Goal: Task Accomplishment & Management: Use online tool/utility

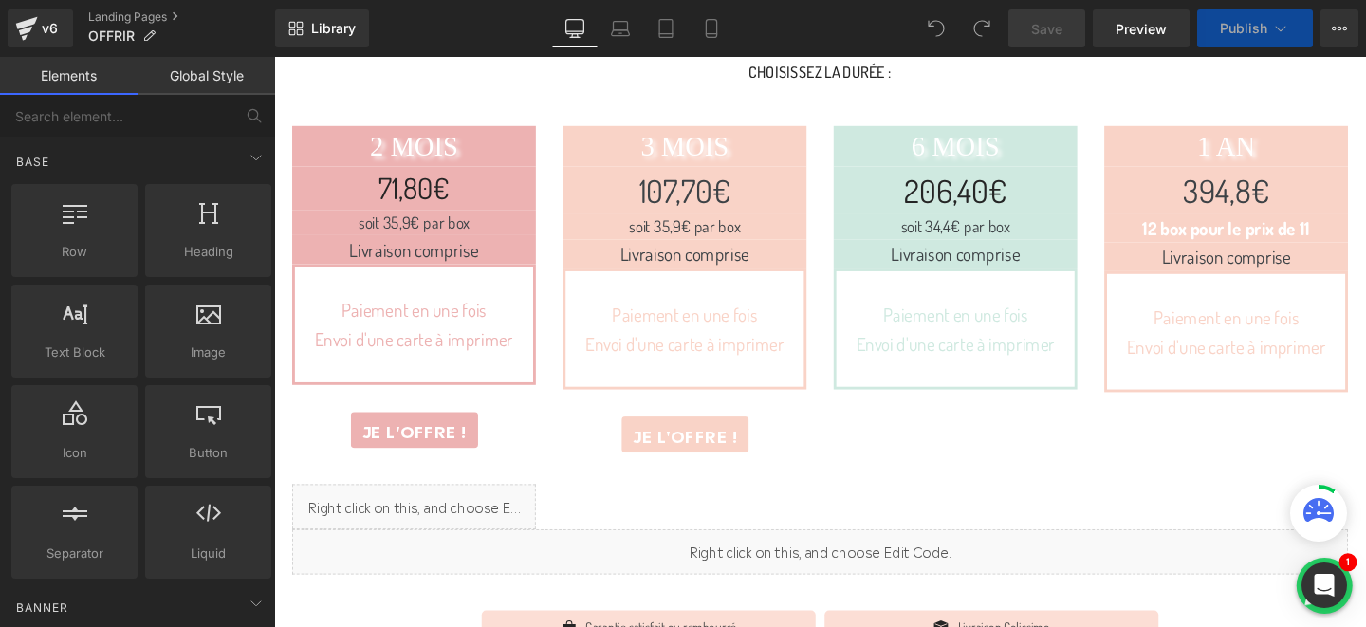
scroll to position [237, 0]
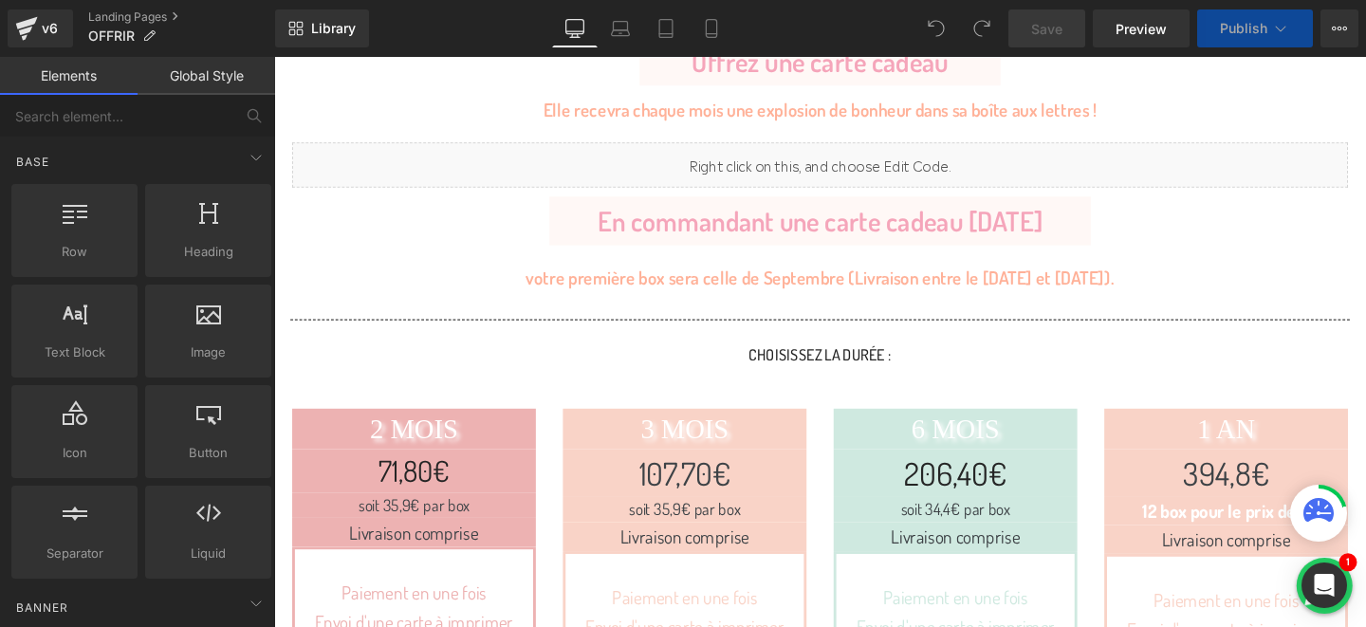
click at [962, 284] on div "votre première box sera celle de Septembre (Livraison entre le [DATE] et [DATE]…" at bounding box center [848, 289] width 664 height 30
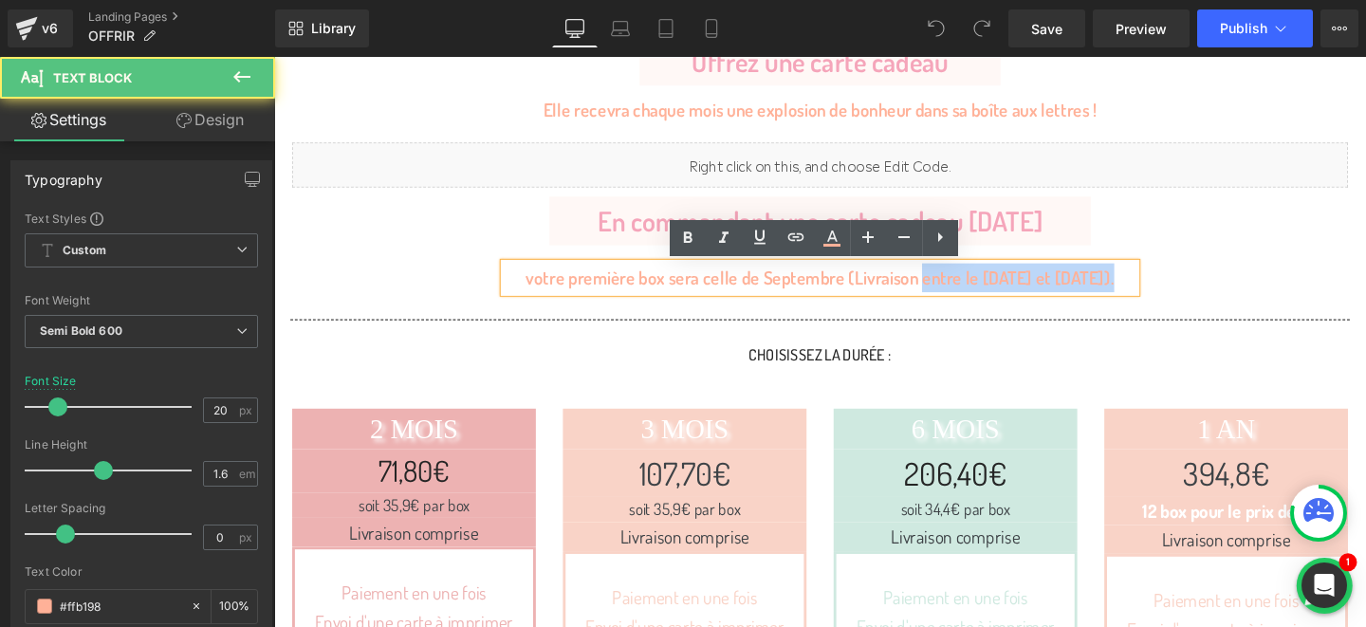
drag, startPoint x: 948, startPoint y: 292, endPoint x: 1146, endPoint y: 293, distance: 197.3
click at [1146, 293] on div "votre première box sera celle de Septembre (Livraison entre le [DATE] et [DATE]…" at bounding box center [848, 289] width 664 height 30
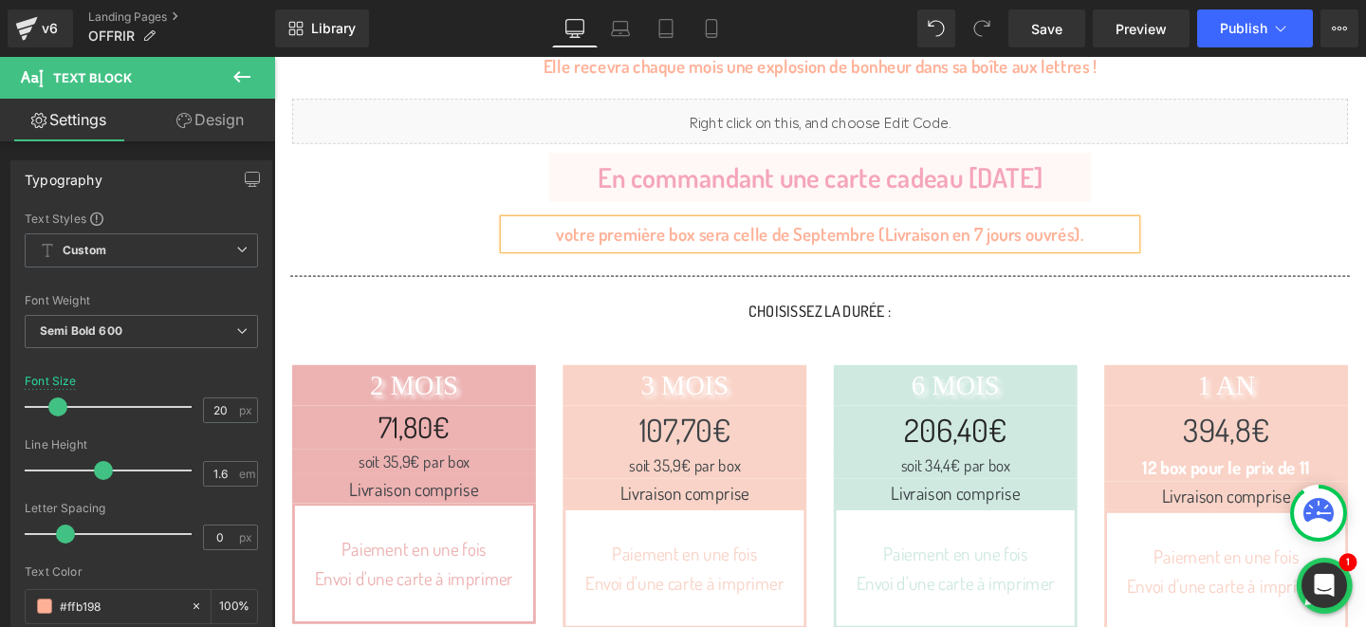
scroll to position [157, 0]
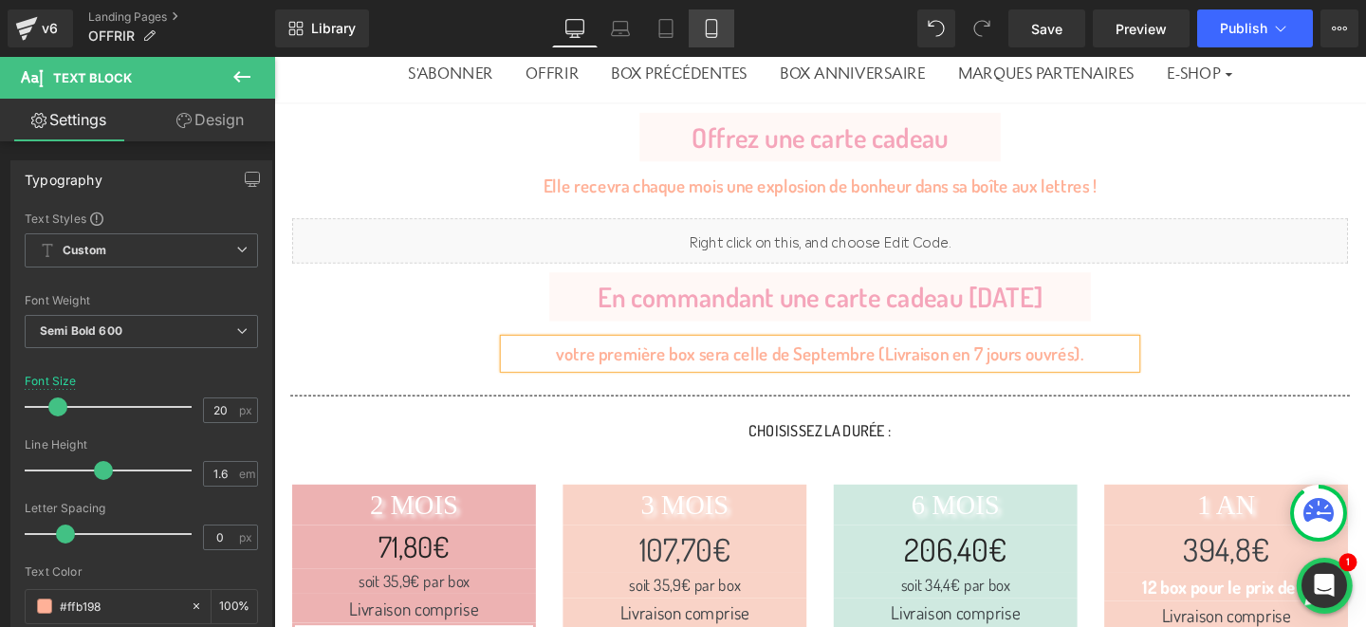
drag, startPoint x: 712, startPoint y: 19, endPoint x: 287, endPoint y: 194, distance: 459.7
click at [712, 20] on icon at bounding box center [711, 29] width 10 height 18
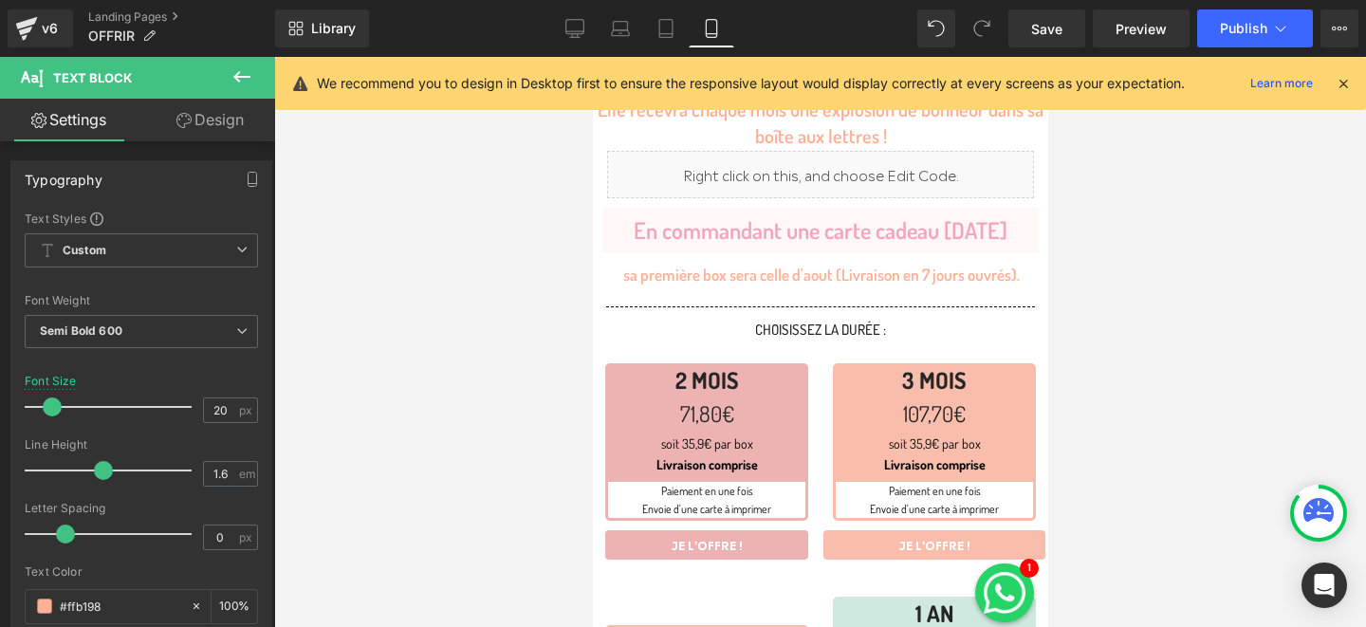
scroll to position [0, 0]
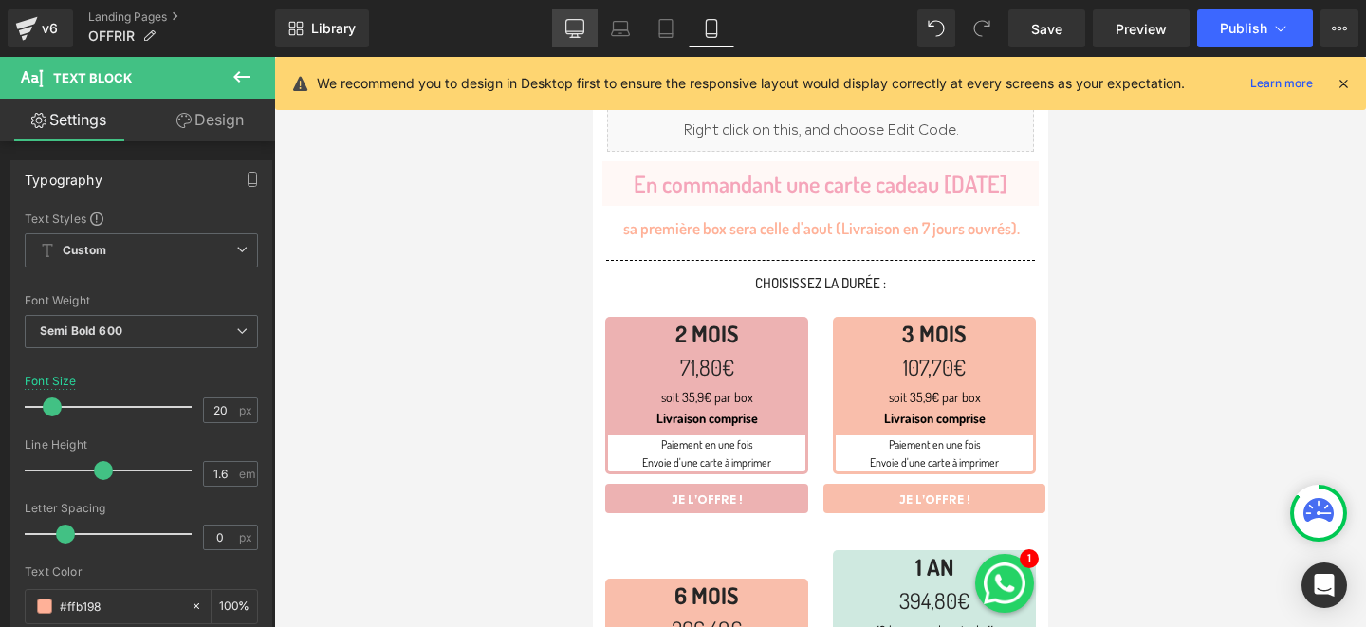
drag, startPoint x: 571, startPoint y: 26, endPoint x: 525, endPoint y: 326, distance: 304.1
click at [571, 26] on icon at bounding box center [574, 28] width 19 height 19
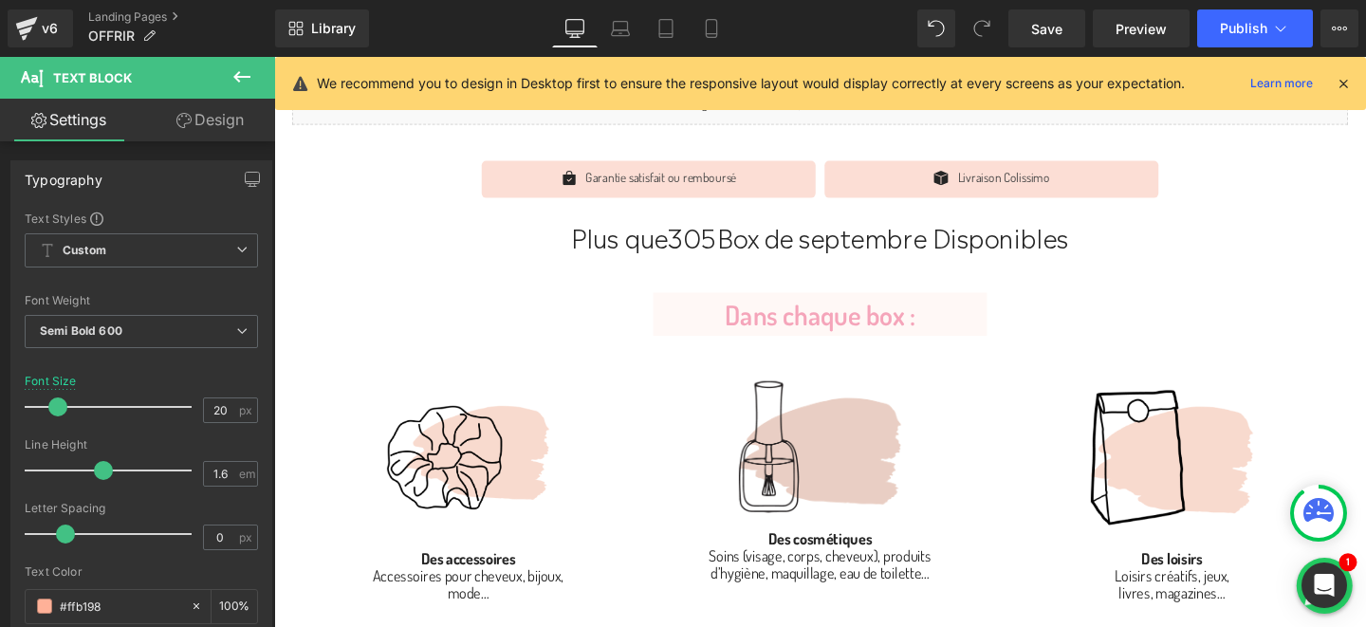
scroll to position [1100, 0]
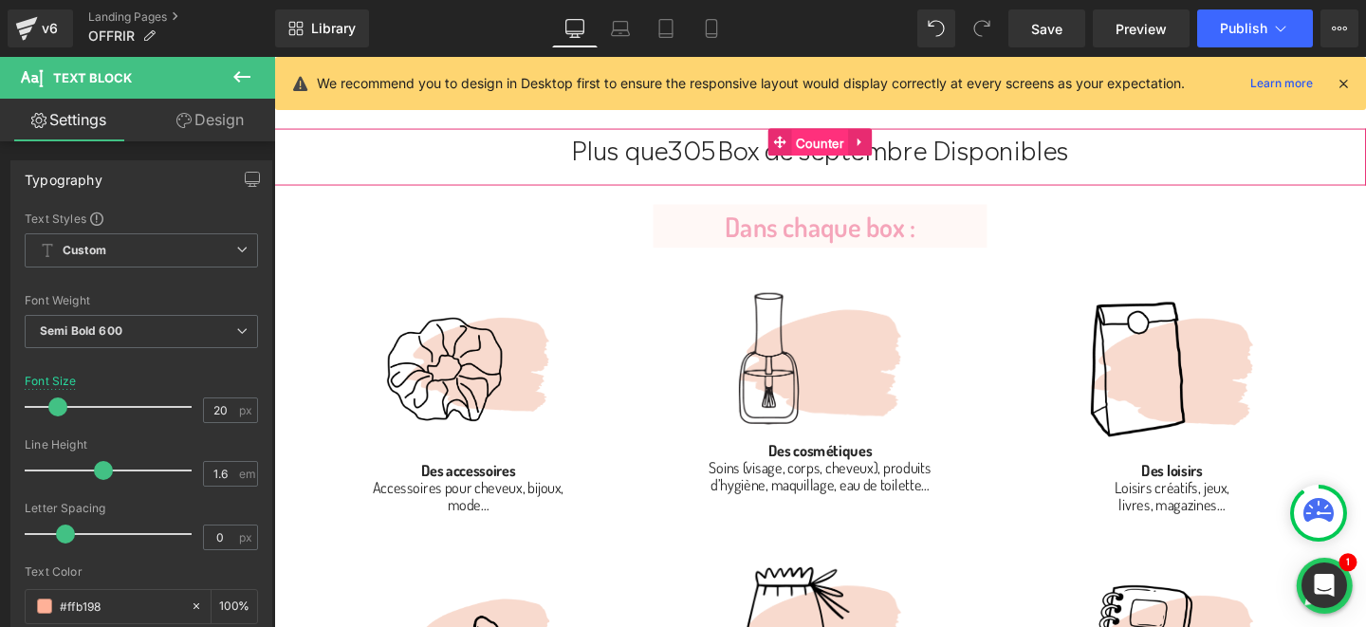
click at [837, 149] on span "Counter" at bounding box center [848, 147] width 60 height 28
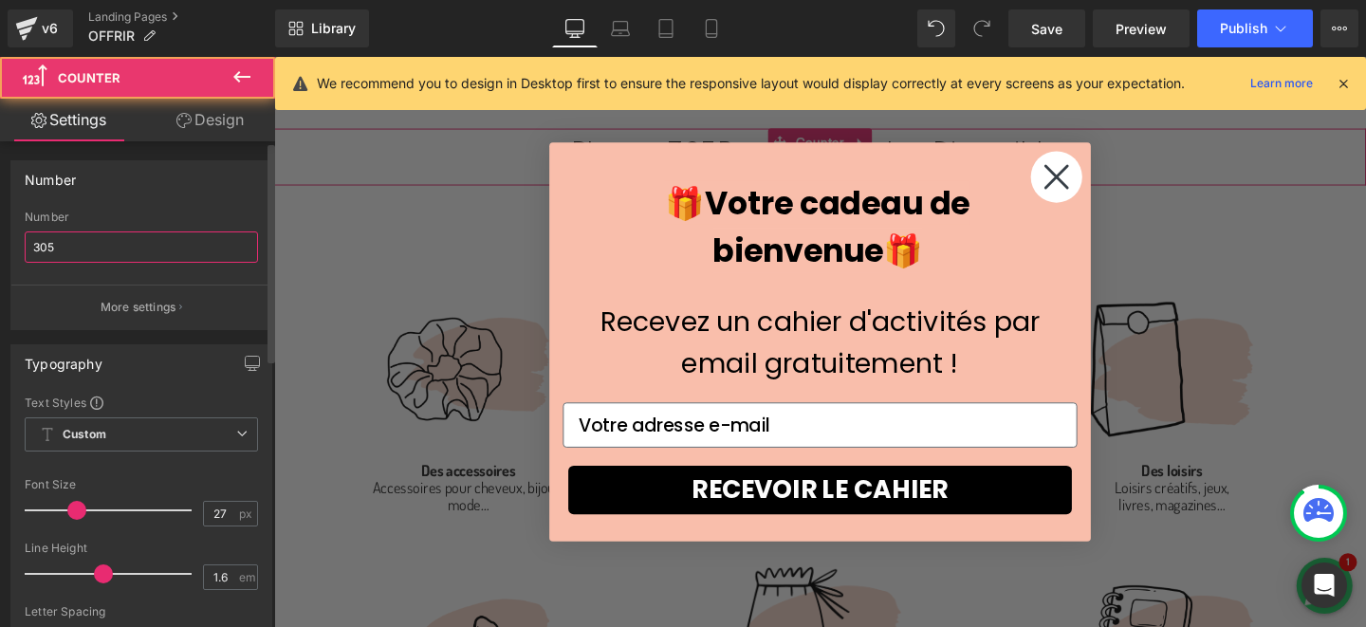
click at [80, 240] on input "305" at bounding box center [141, 246] width 233 height 31
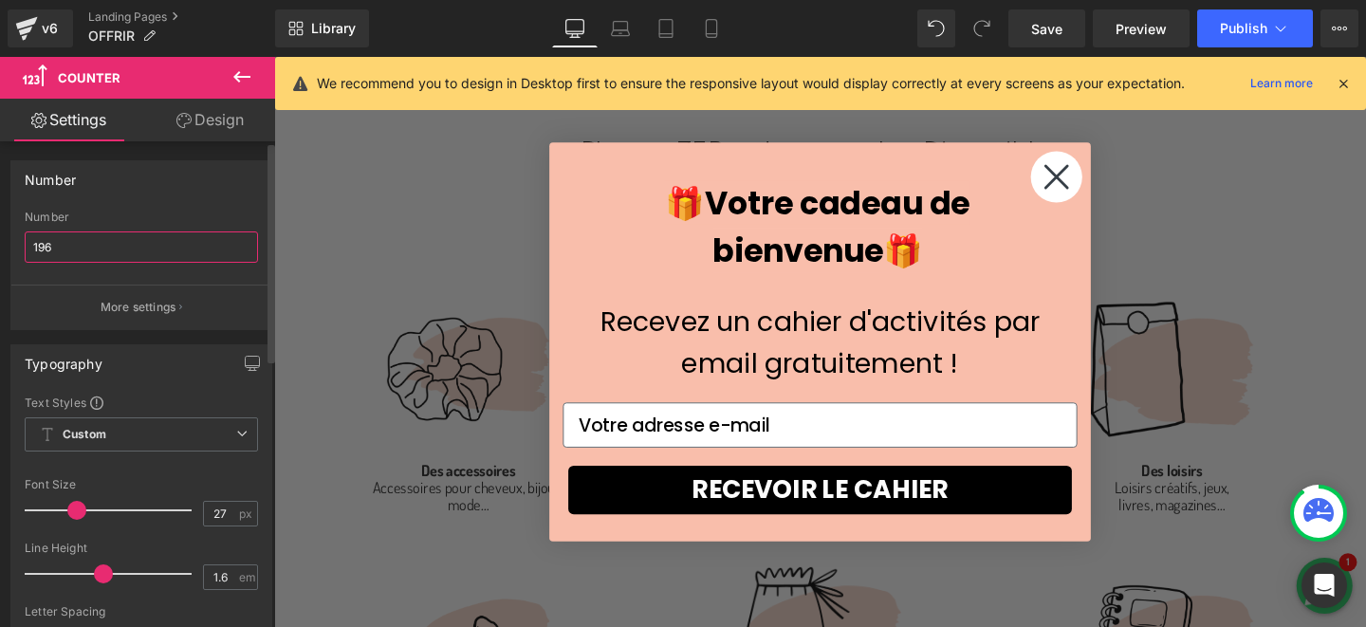
type input "196"
click at [93, 161] on div "Number" at bounding box center [141, 179] width 260 height 36
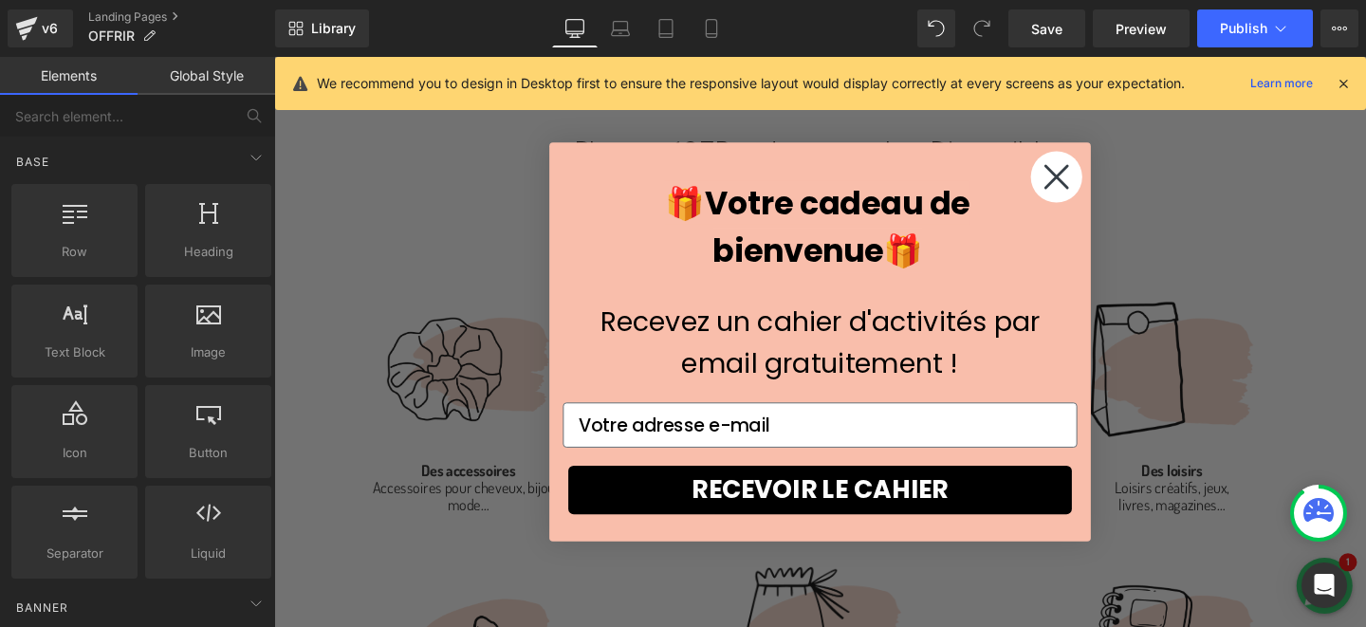
click at [1086, 185] on circle "Close dialog" at bounding box center [1097, 183] width 54 height 54
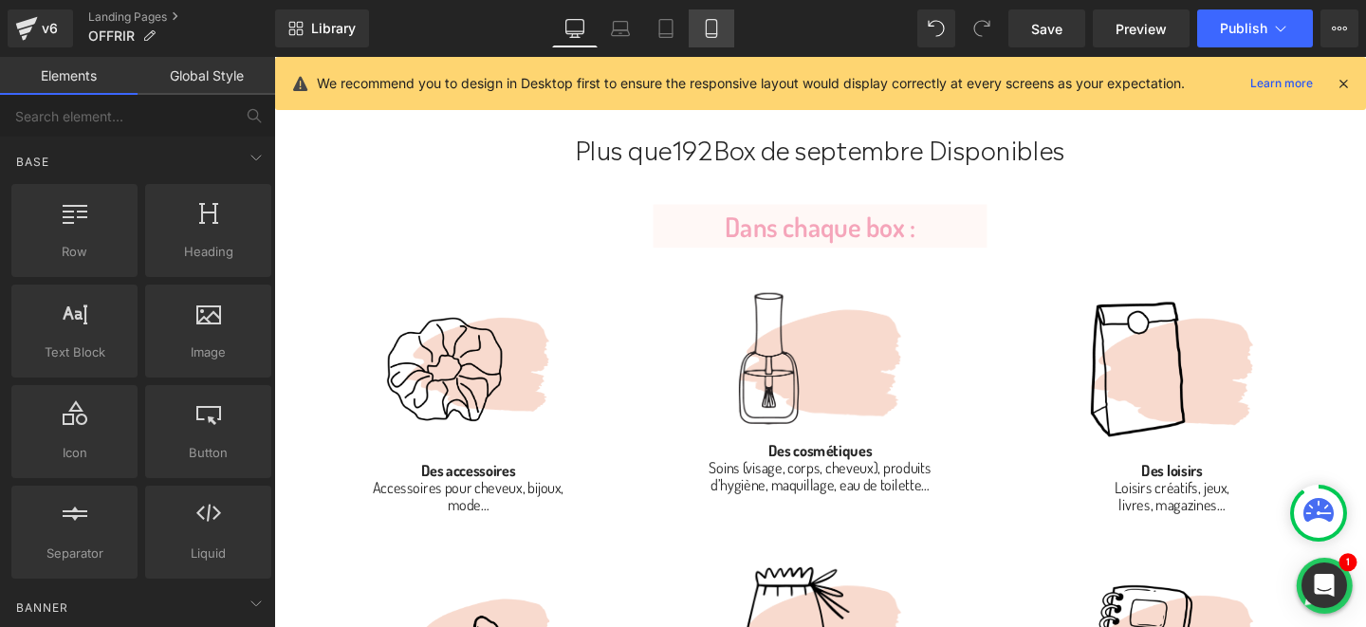
drag, startPoint x: 718, startPoint y: 43, endPoint x: 237, endPoint y: 225, distance: 514.2
click at [718, 43] on link "Mobile" at bounding box center [712, 28] width 46 height 38
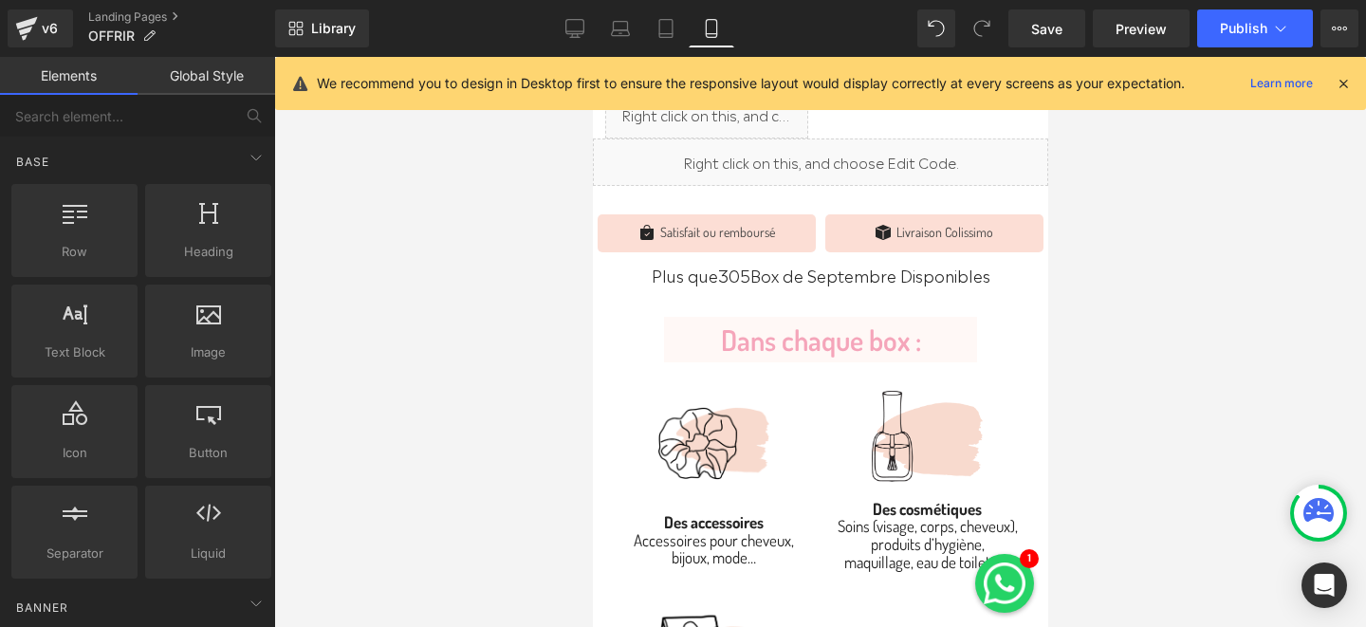
scroll to position [875, 0]
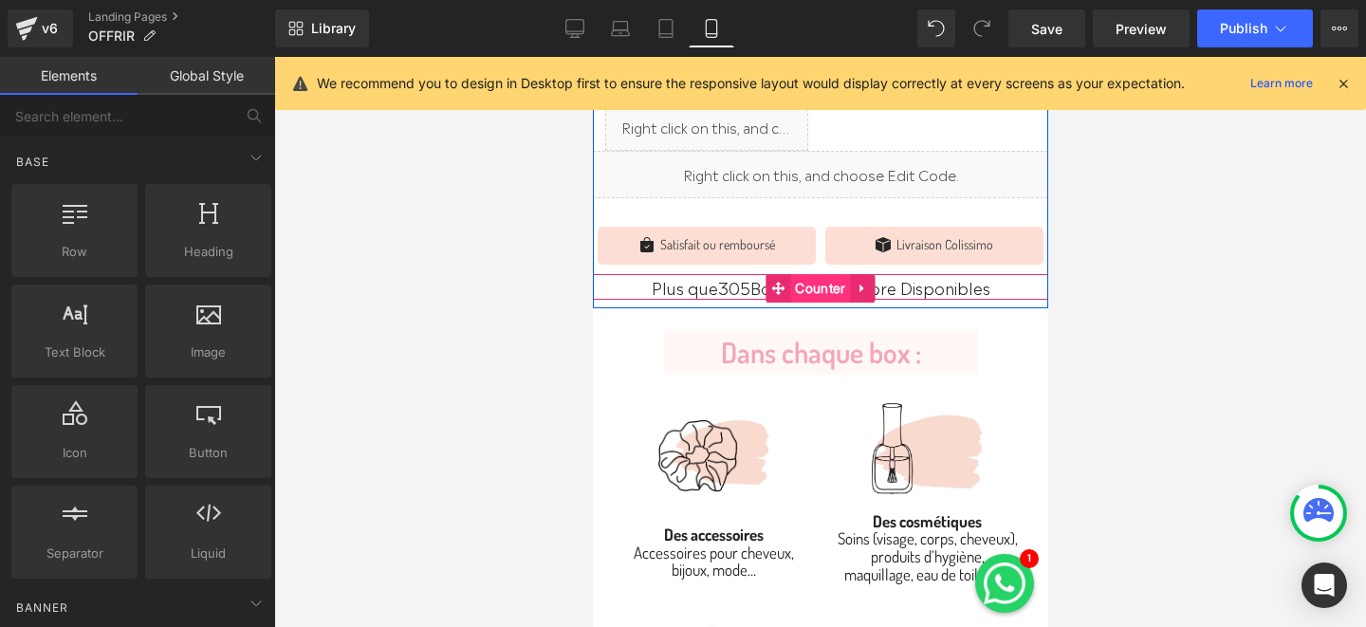
click at [805, 274] on span "Counter" at bounding box center [819, 288] width 60 height 28
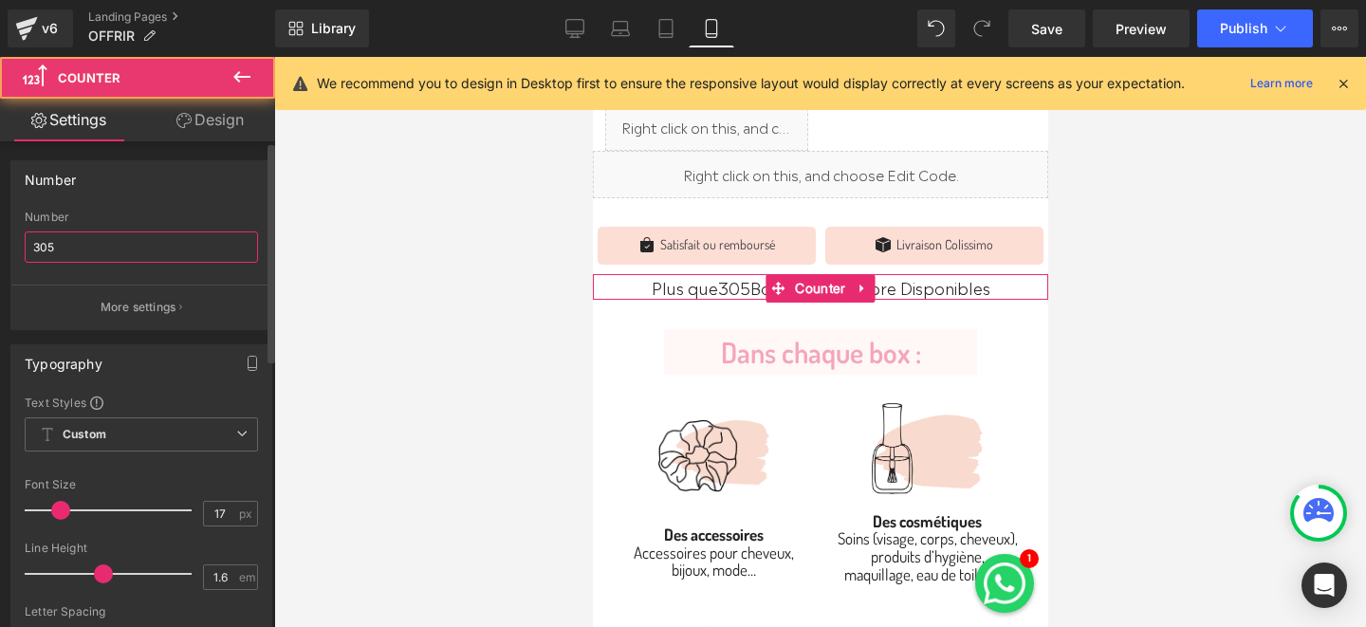
click at [83, 240] on input "305" at bounding box center [141, 246] width 233 height 31
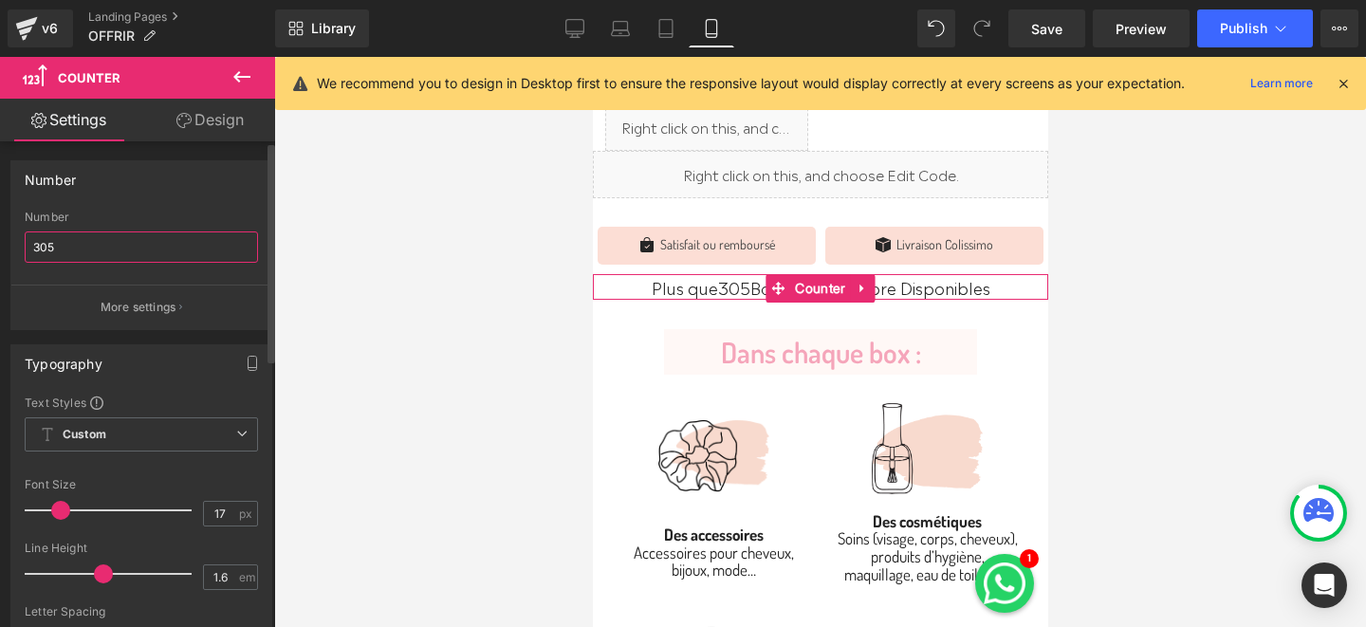
click at [83, 240] on input "305" at bounding box center [141, 246] width 233 height 31
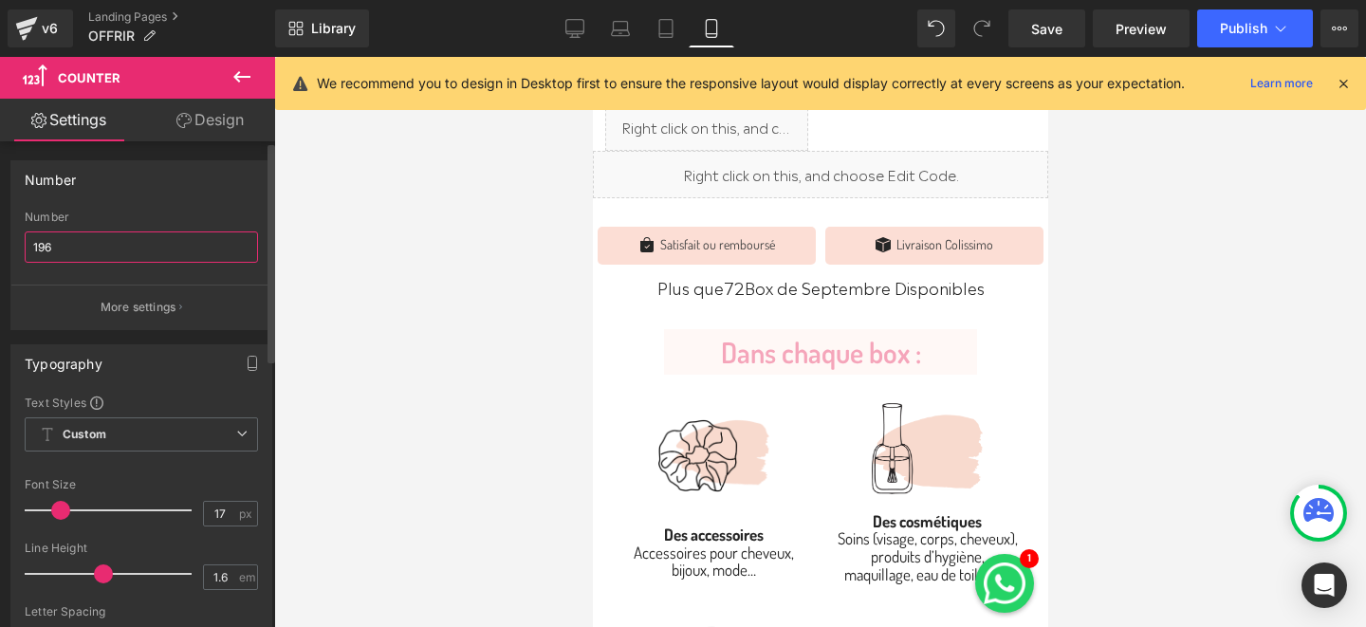
type input "196"
click at [192, 158] on div "Number 305 Number 196 More settings" at bounding box center [142, 238] width 284 height 184
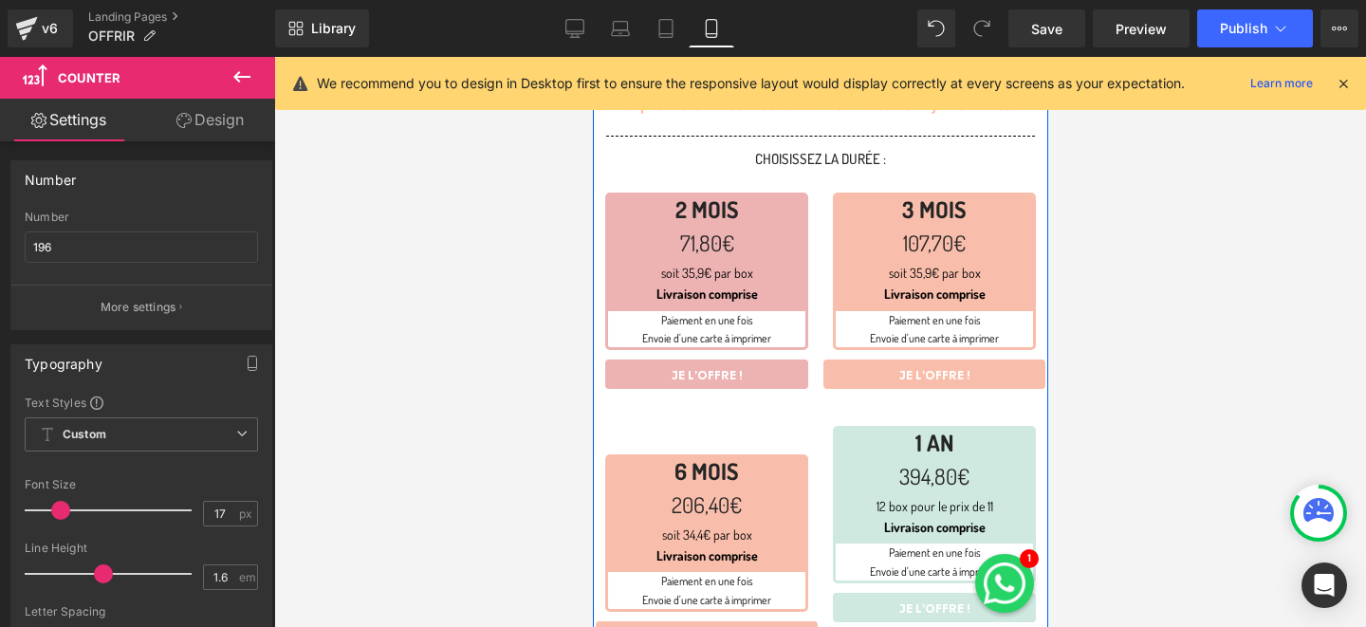
scroll to position [170, 0]
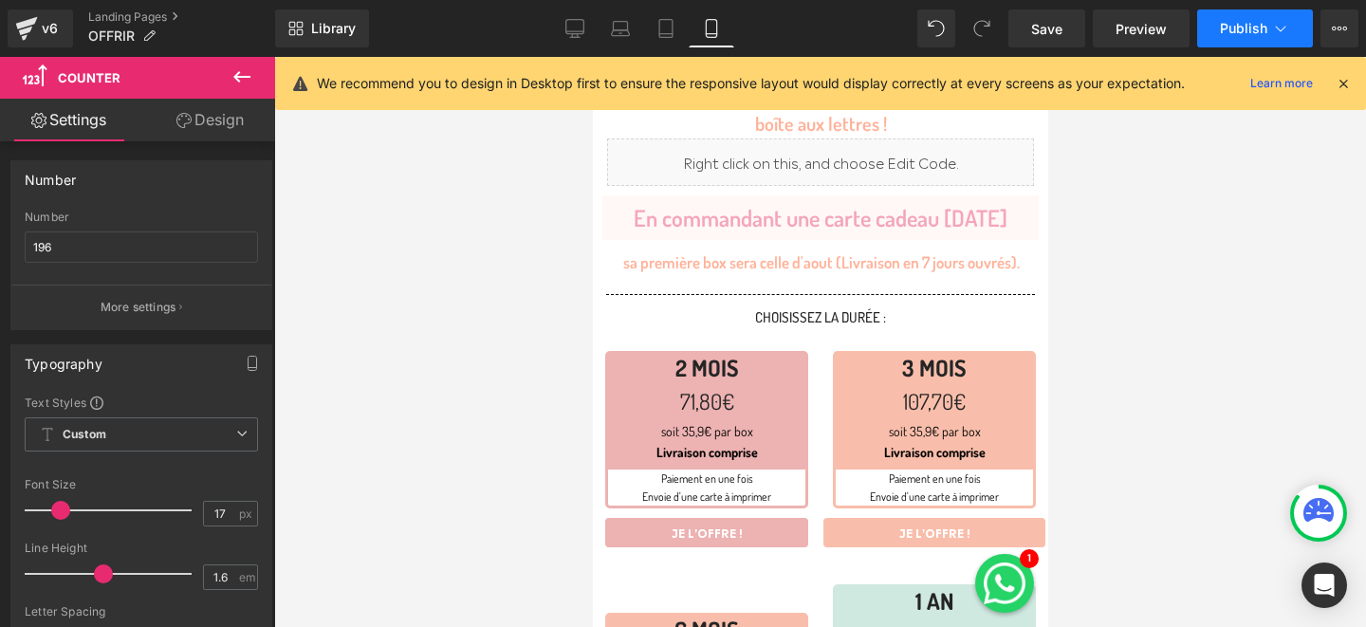
click at [1238, 32] on span "Publish" at bounding box center [1243, 28] width 47 height 15
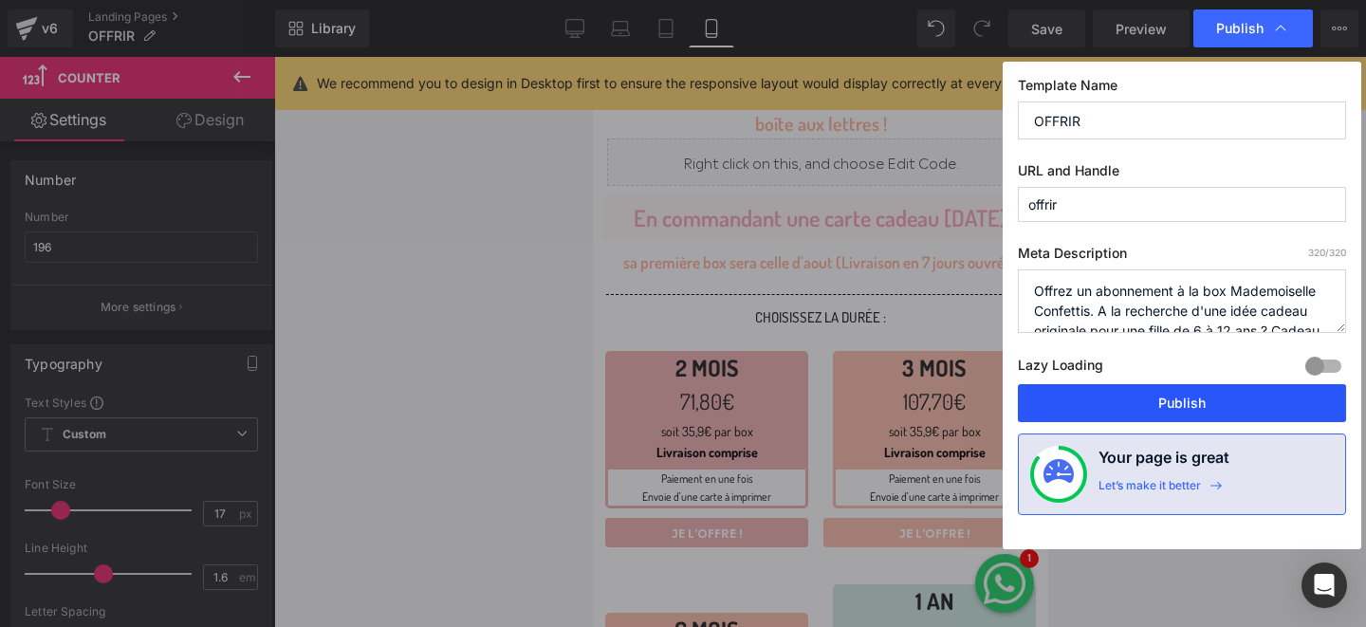
click at [1164, 405] on button "Publish" at bounding box center [1182, 403] width 328 height 38
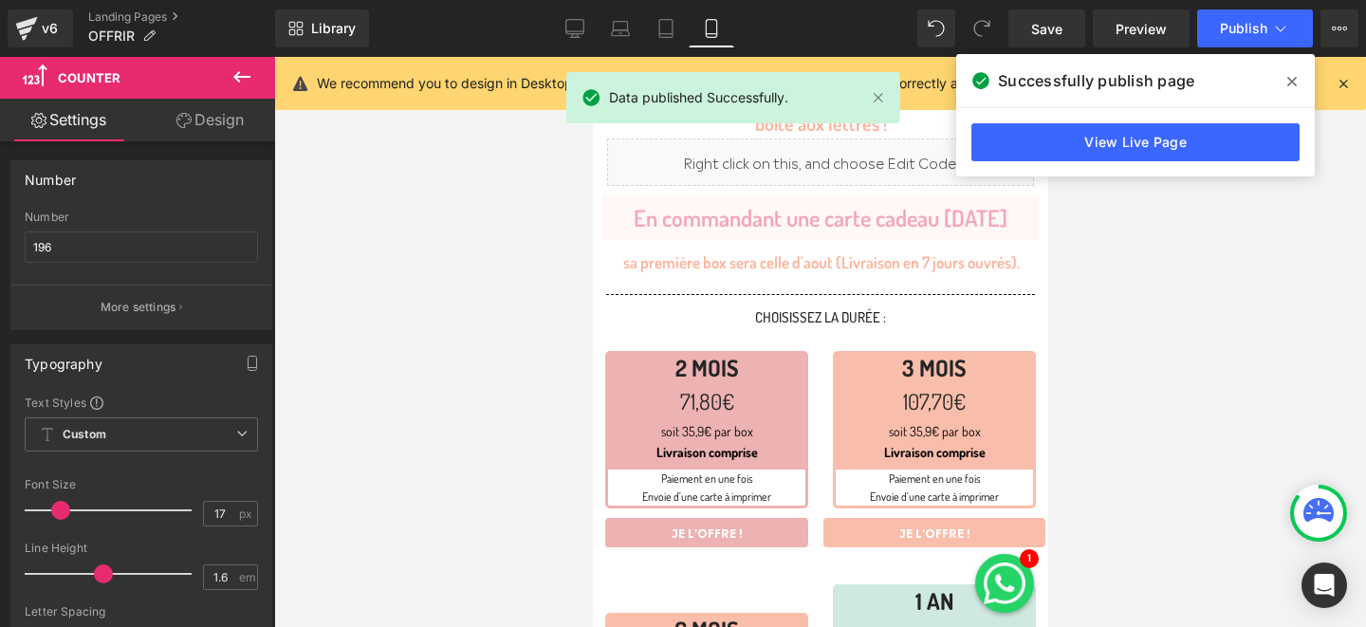
click at [1288, 74] on icon at bounding box center [1291, 81] width 9 height 15
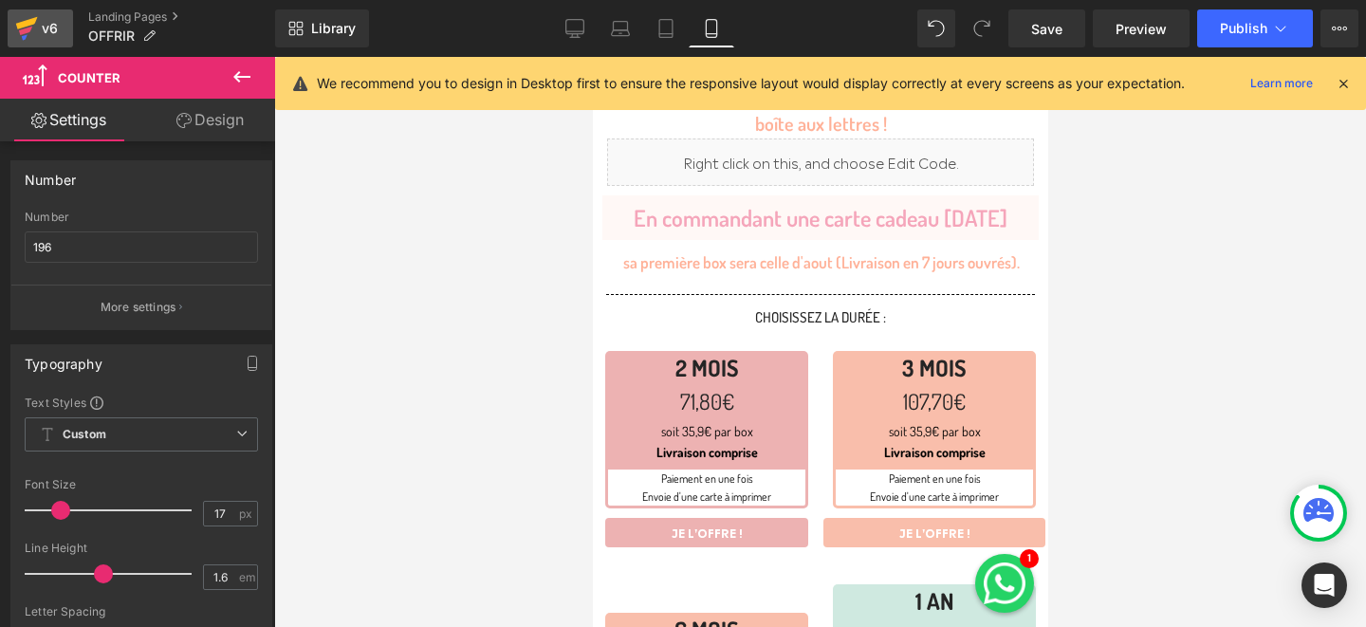
click at [57, 35] on div "v6" at bounding box center [50, 28] width 24 height 25
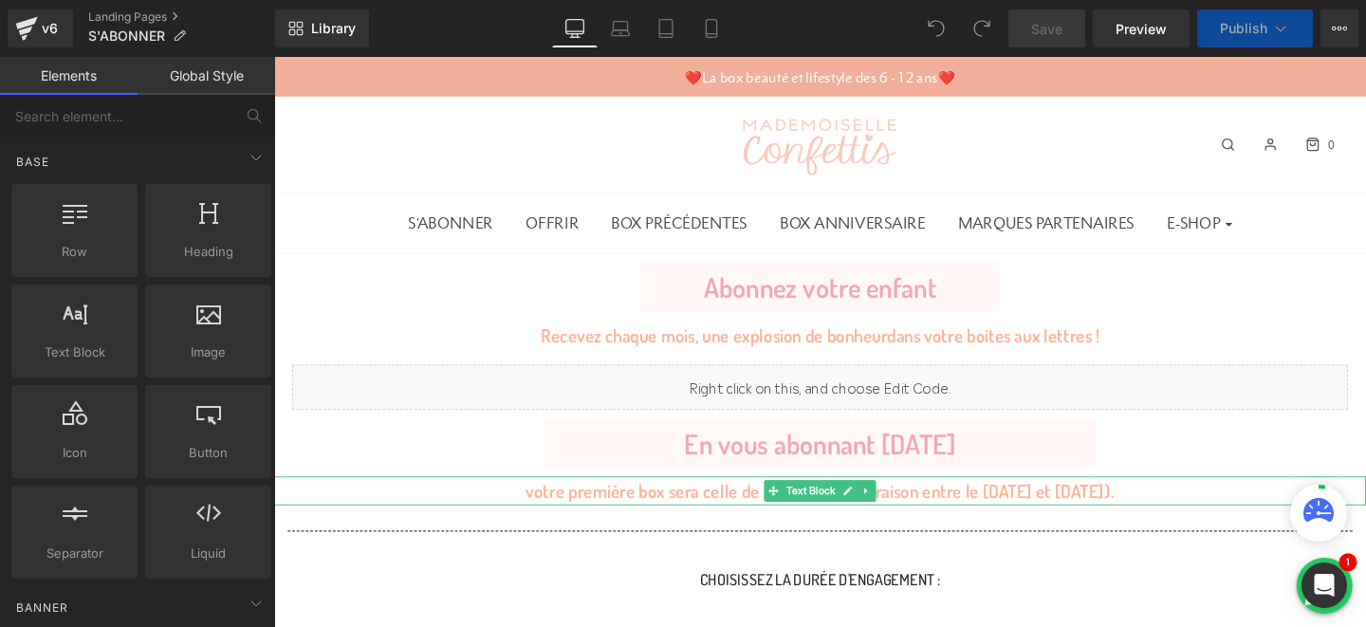
click at [1044, 520] on p "votre première box sera celle de Septembre (Livraison entre le [DATE] et [DATE]…" at bounding box center [848, 513] width 1148 height 30
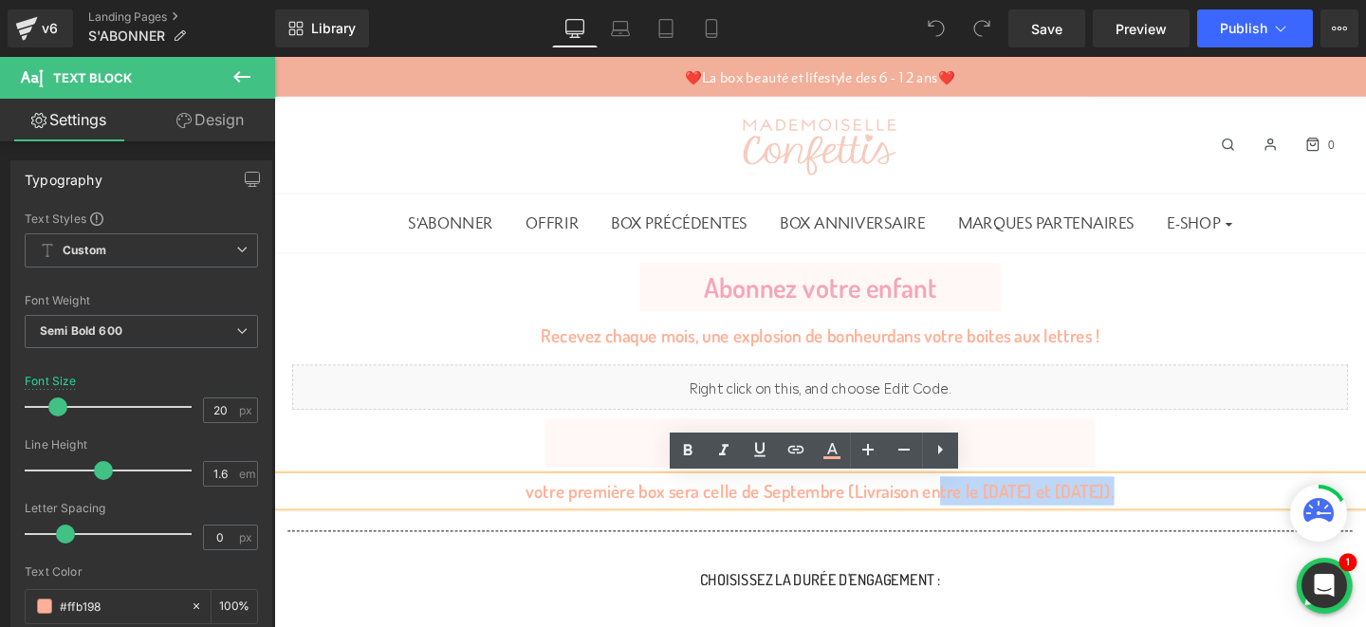
drag, startPoint x: 963, startPoint y: 515, endPoint x: 1146, endPoint y: 516, distance: 183.1
click at [1146, 516] on p "votre première box sera celle de Septembre (Livraison entre le [DATE] et [DATE]…" at bounding box center [848, 513] width 1148 height 30
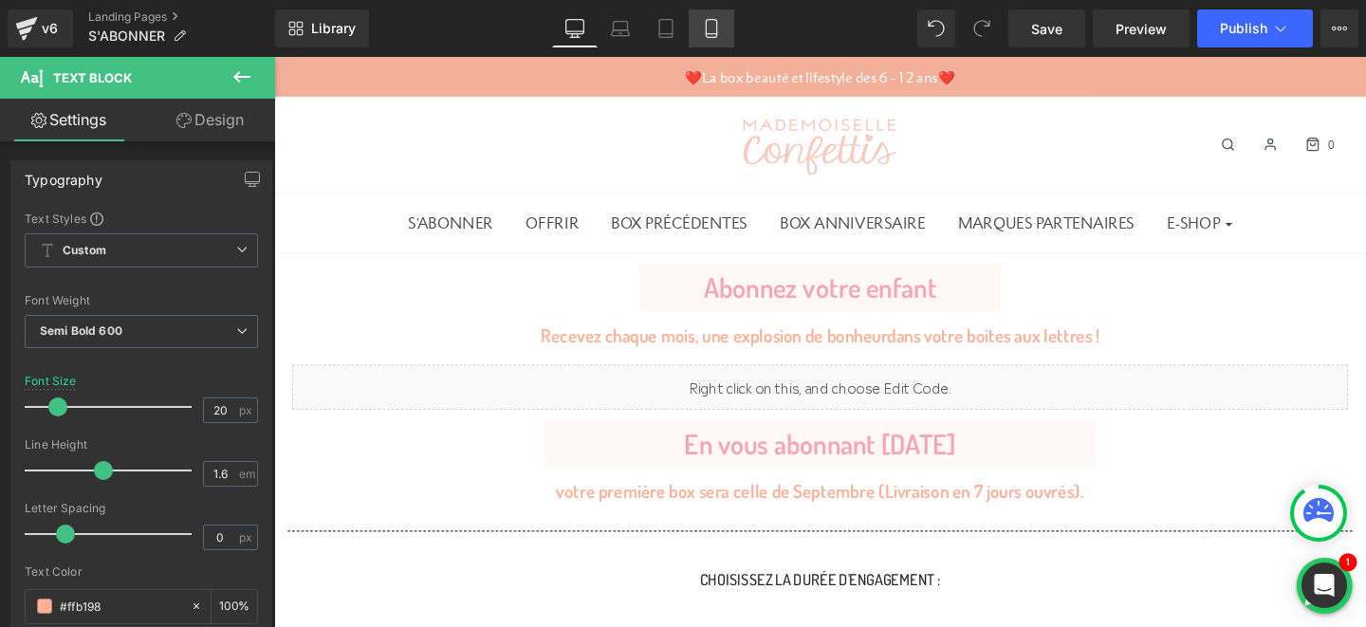
click at [705, 25] on icon at bounding box center [711, 28] width 19 height 19
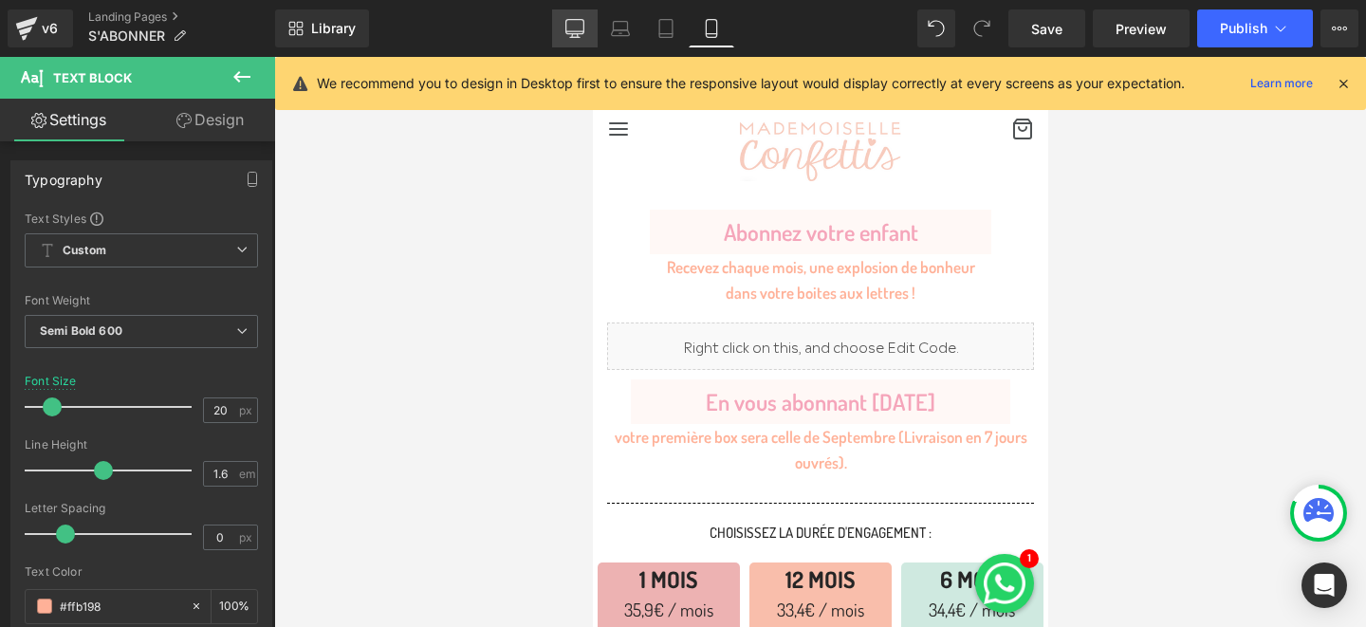
drag, startPoint x: 569, startPoint y: 30, endPoint x: 495, endPoint y: 393, distance: 369.8
click at [569, 30] on icon at bounding box center [574, 28] width 19 height 19
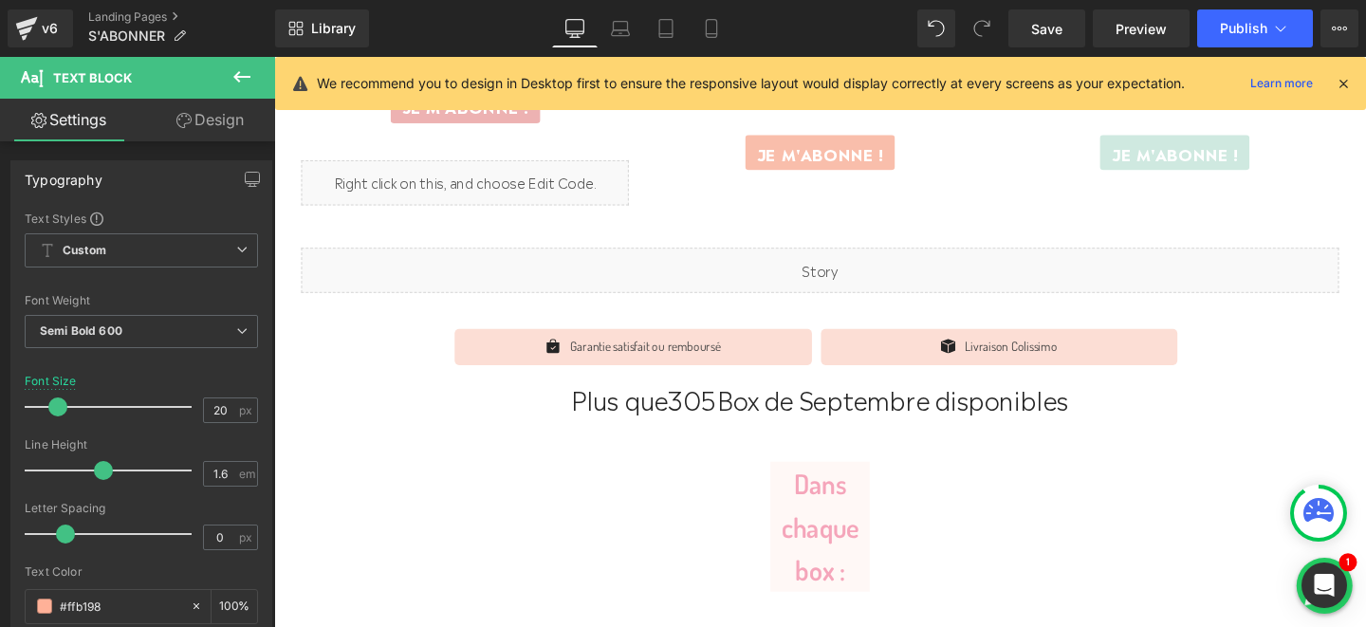
scroll to position [904, 0]
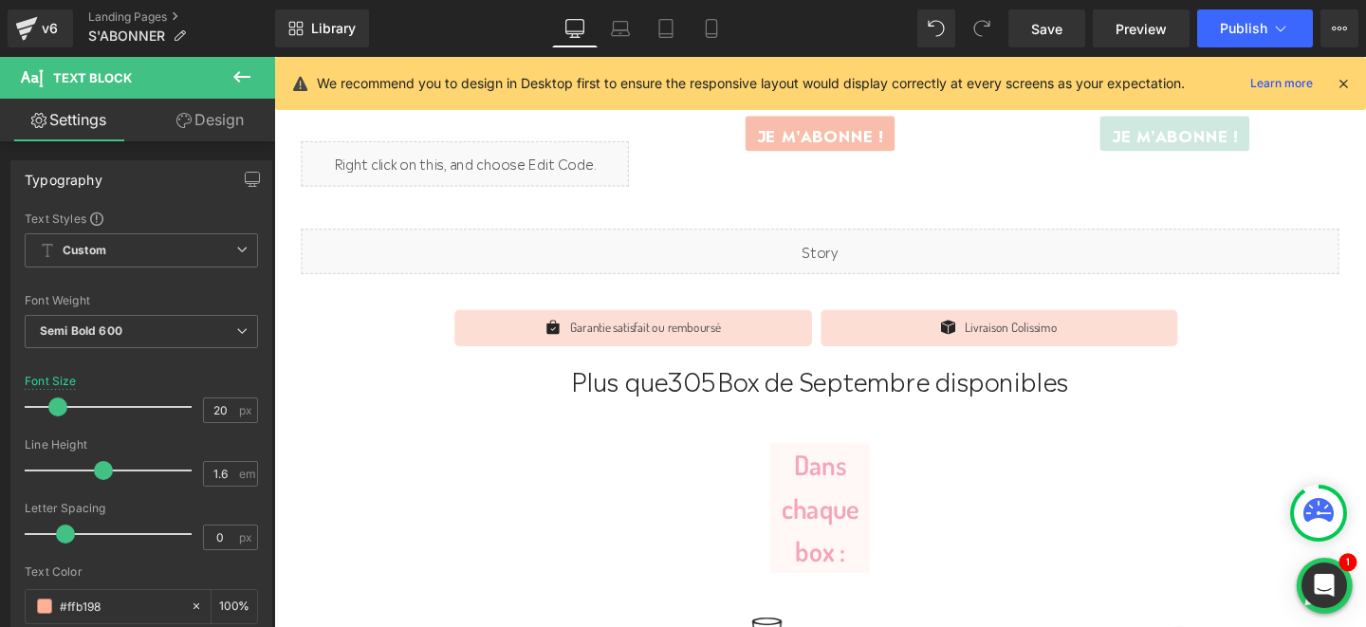
click at [855, 395] on span "Counter" at bounding box center [847, 390] width 47 height 23
click at [827, 385] on span "Counter" at bounding box center [847, 390] width 47 height 23
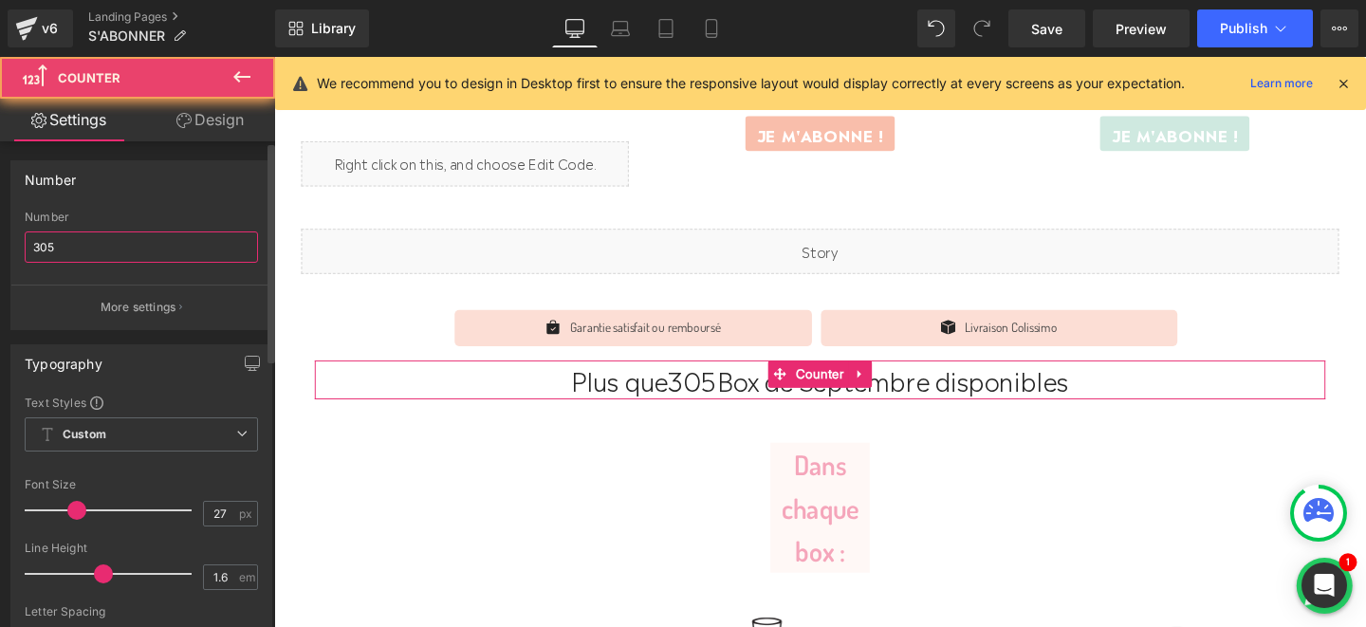
click at [98, 246] on input "305" at bounding box center [141, 246] width 233 height 31
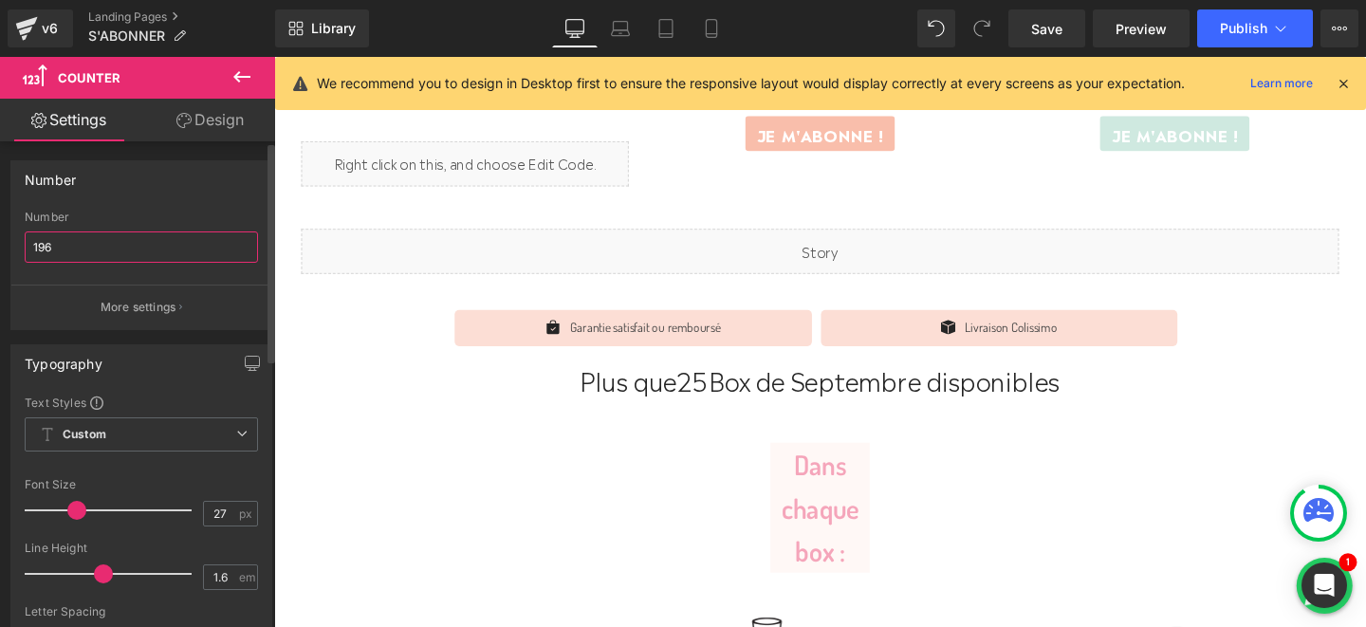
type input "196"
click at [120, 207] on div "Number 305 Number 196 More settings" at bounding box center [141, 245] width 262 height 170
click at [718, 44] on link "Mobile" at bounding box center [712, 28] width 46 height 38
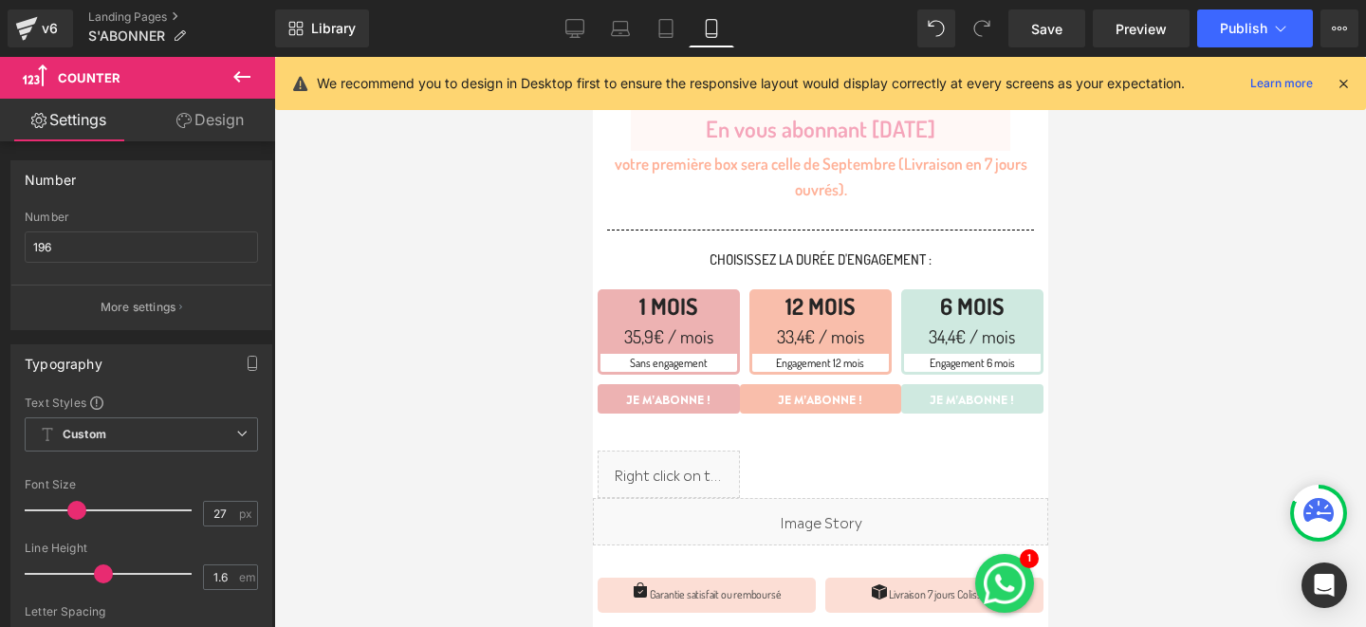
scroll to position [591, 0]
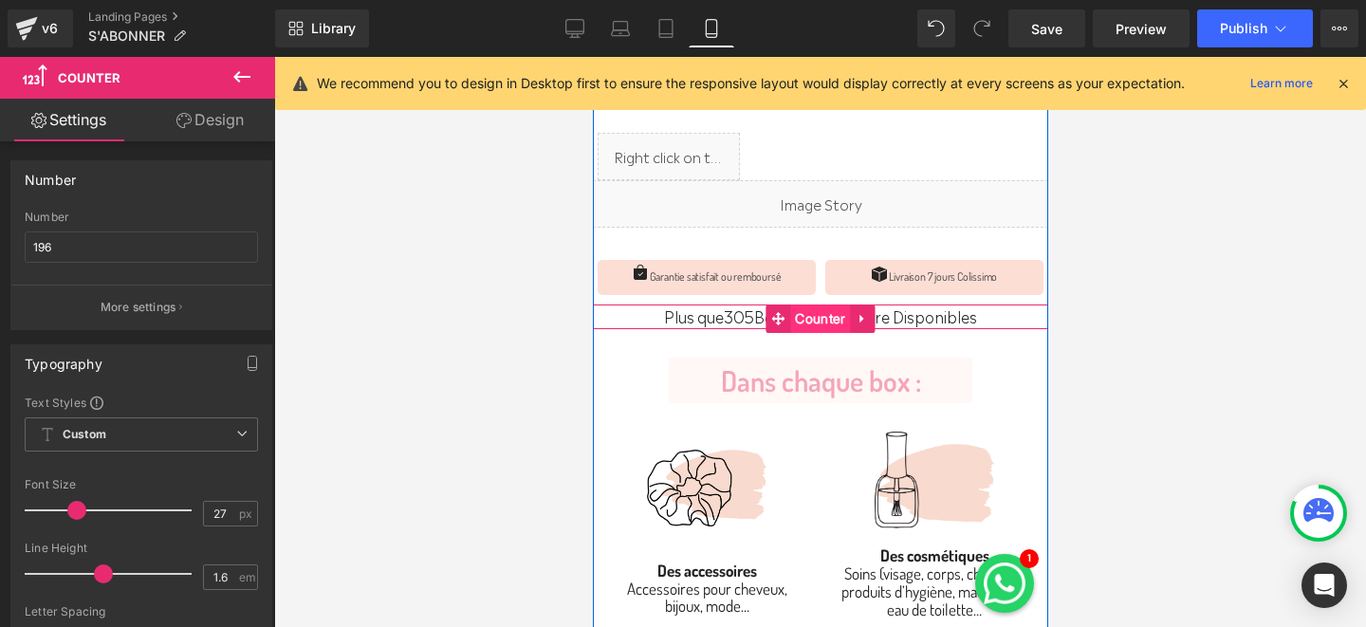
click at [820, 315] on span "Counter" at bounding box center [819, 318] width 60 height 28
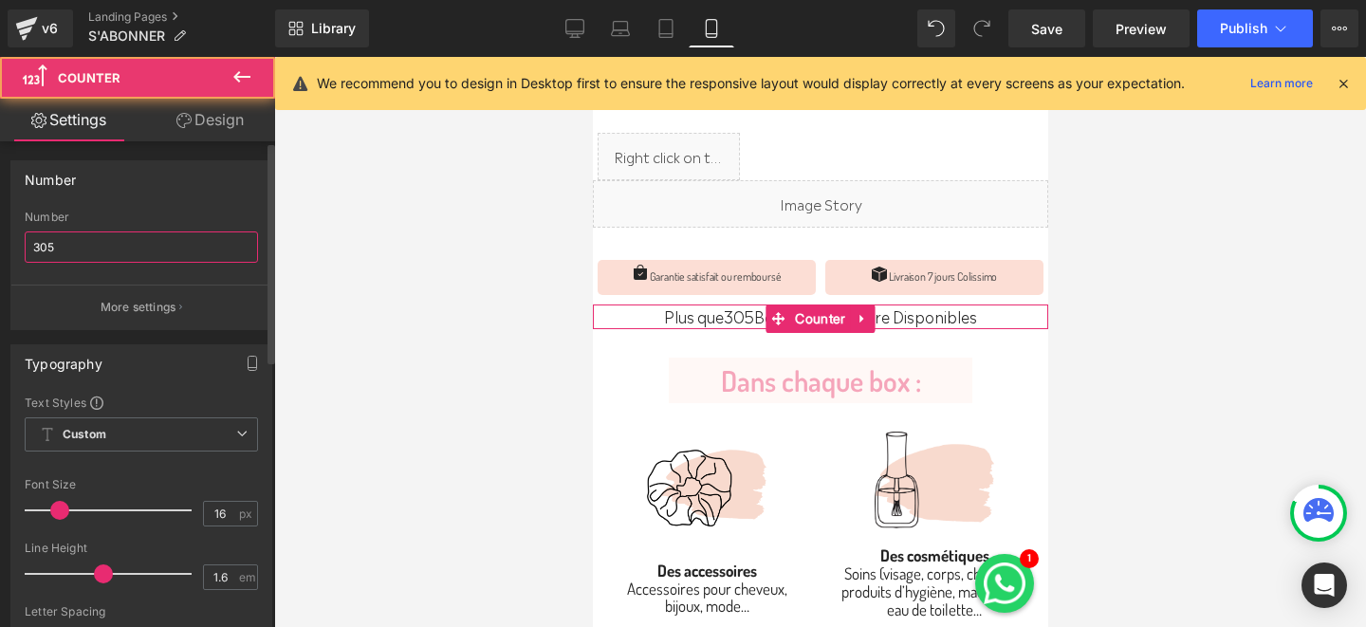
click at [197, 252] on input "305" at bounding box center [141, 246] width 233 height 31
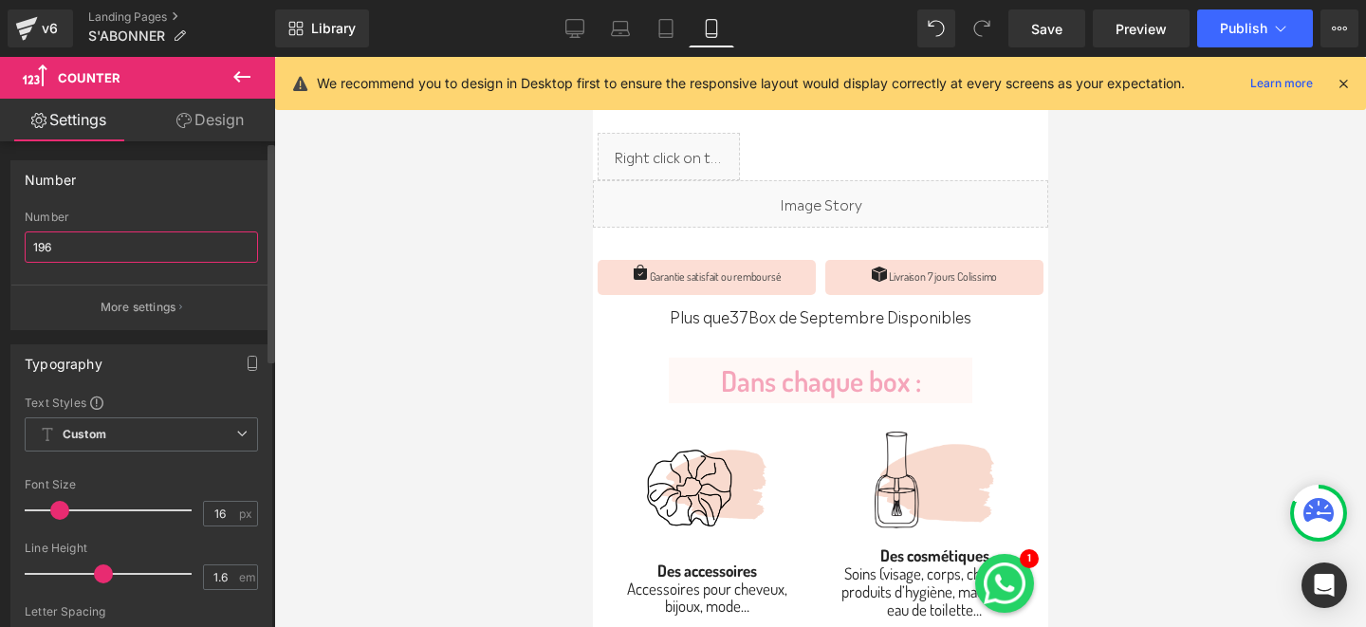
type input "196"
click at [184, 201] on div "Number 305 Number 196 More settings" at bounding box center [141, 245] width 262 height 170
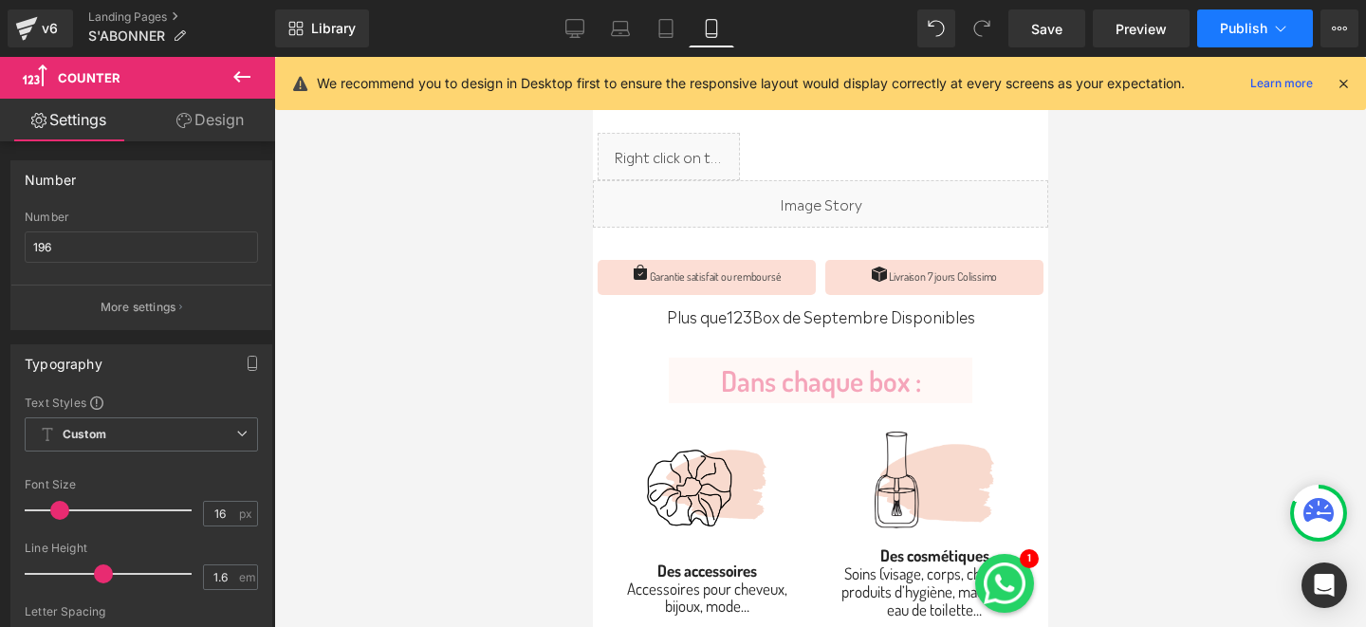
click at [1266, 46] on button "Publish" at bounding box center [1255, 28] width 116 height 38
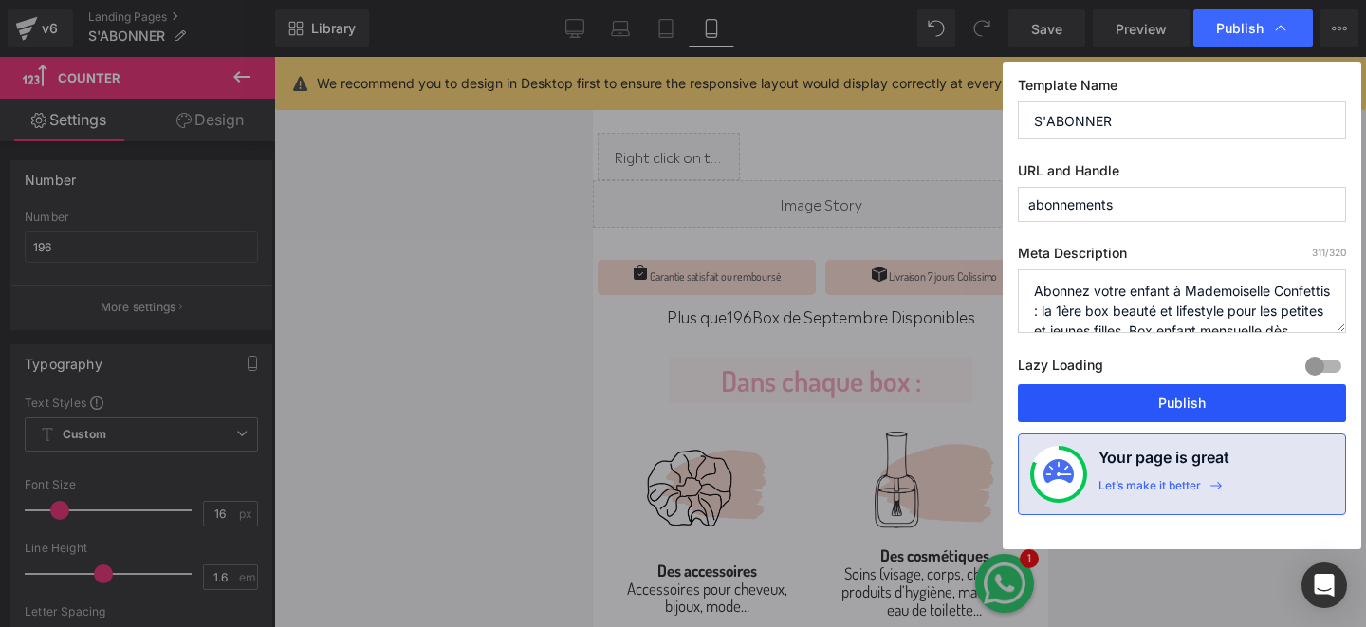
click at [1099, 403] on button "Publish" at bounding box center [1182, 403] width 328 height 38
